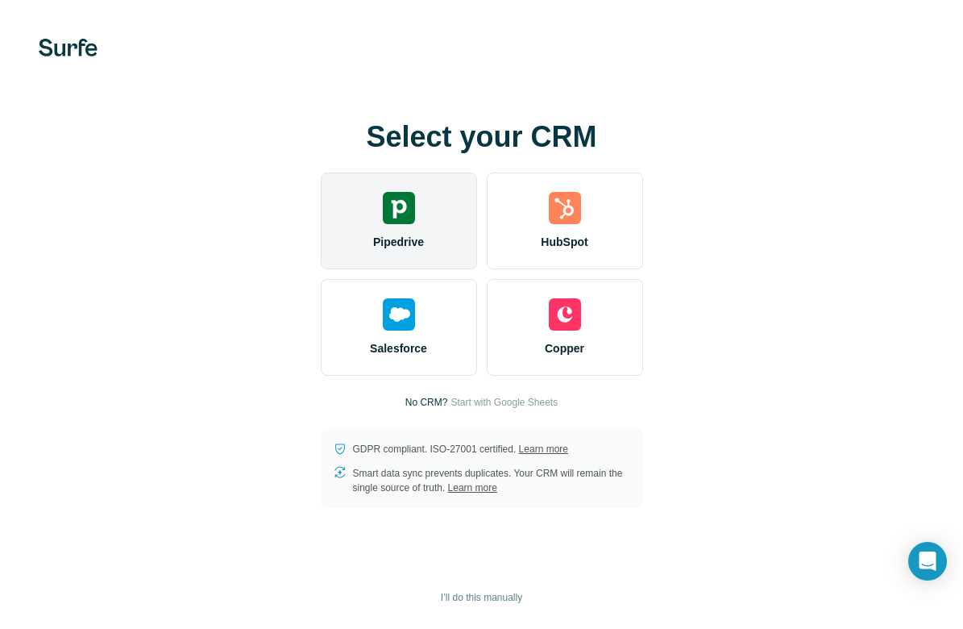
click at [392, 230] on div "Pipedrive" at bounding box center [399, 220] width 156 height 97
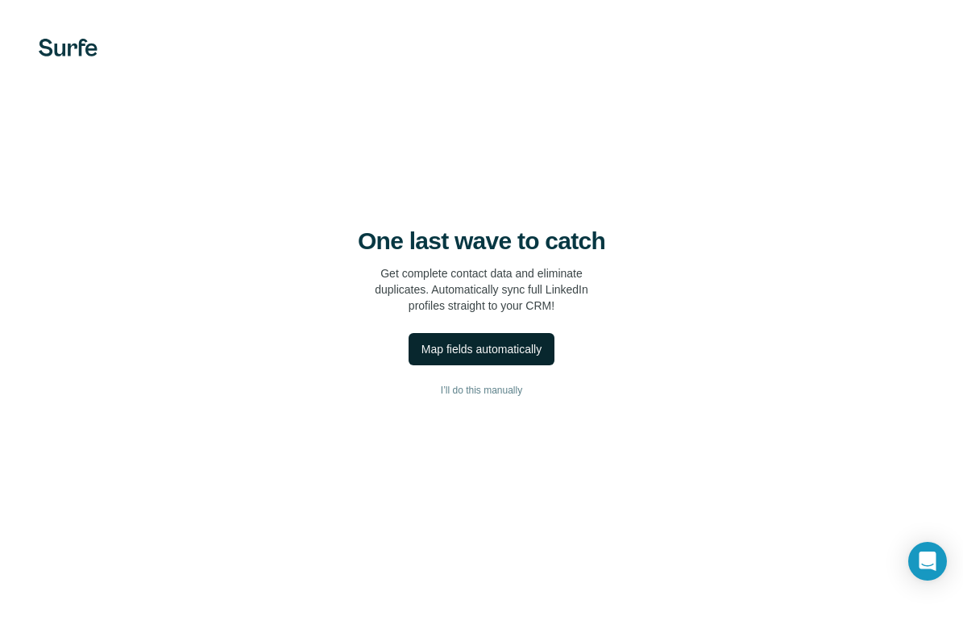
click at [496, 355] on div "Map fields automatically" at bounding box center [481, 349] width 120 height 16
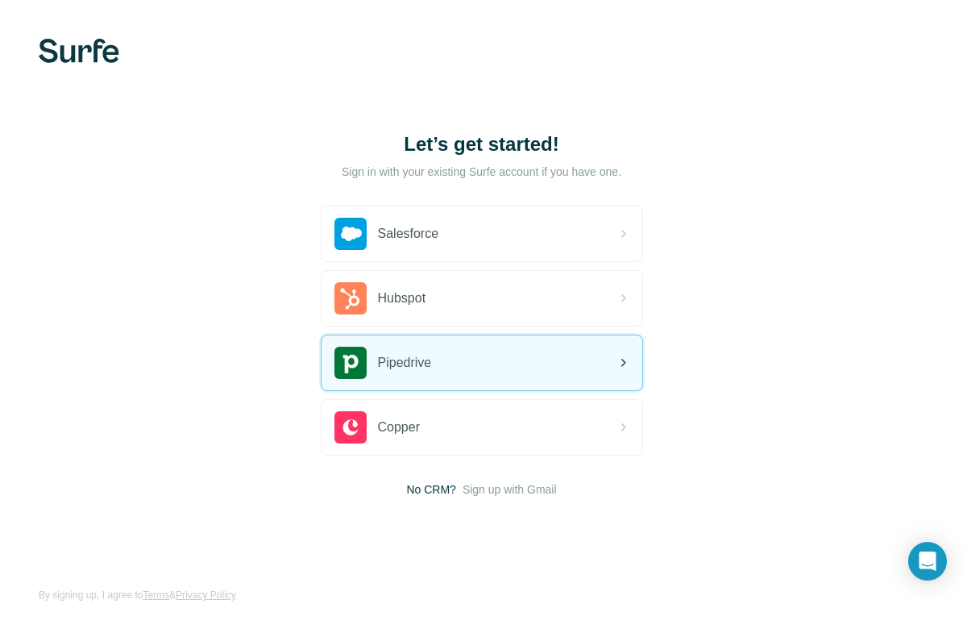
click at [435, 373] on div "Pipedrive" at bounding box center [482, 362] width 321 height 55
